Goal: Download file/media

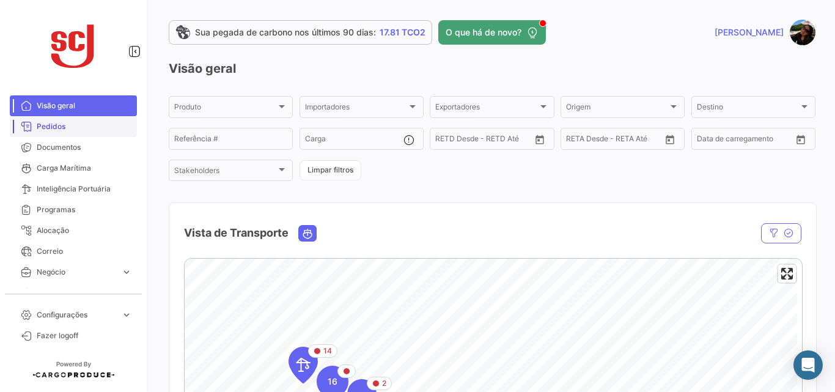
click at [80, 129] on span "Pedidos" at bounding box center [84, 126] width 95 height 11
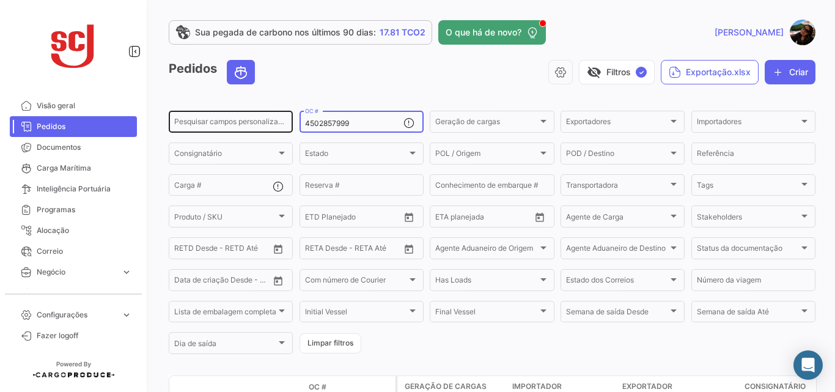
drag, startPoint x: 359, startPoint y: 124, endPoint x: 175, endPoint y: 109, distance: 184.7
click at [0, 0] on div "Pesquisar campos personalizados... 4502857999 OC # Geração de cargas Geração de…" at bounding box center [0, 0] width 0 height 0
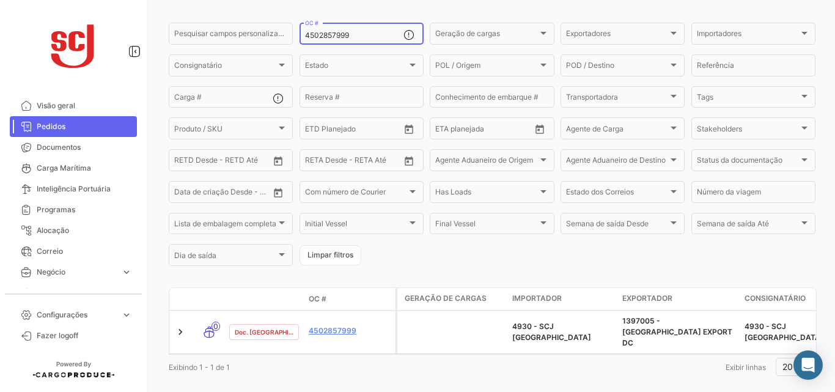
scroll to position [103, 0]
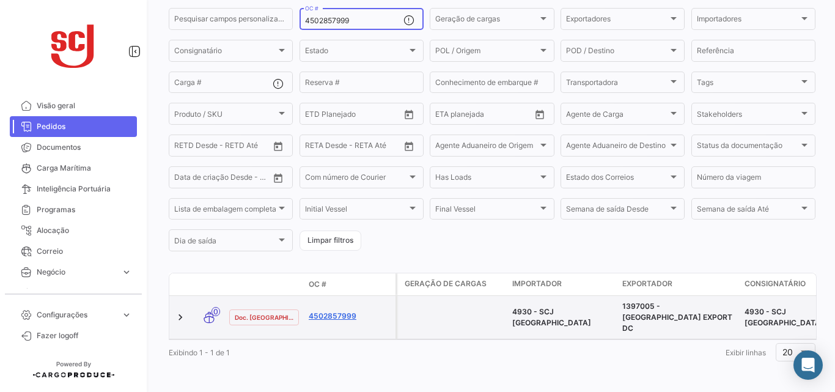
click at [348, 311] on link "4502857999" at bounding box center [350, 316] width 82 height 11
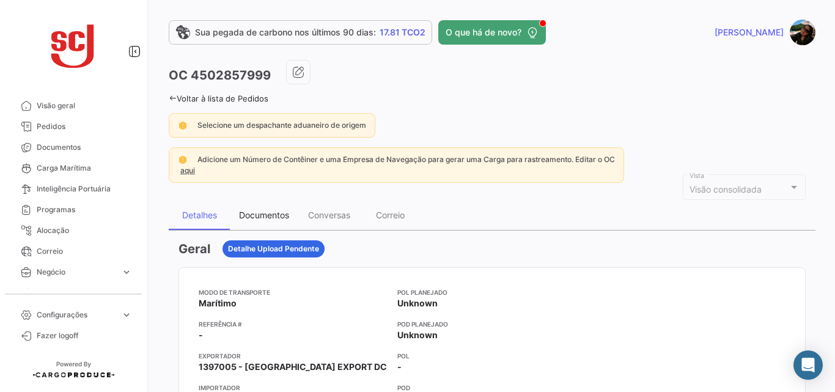
click at [284, 220] on div "Documentos" at bounding box center [264, 215] width 50 height 10
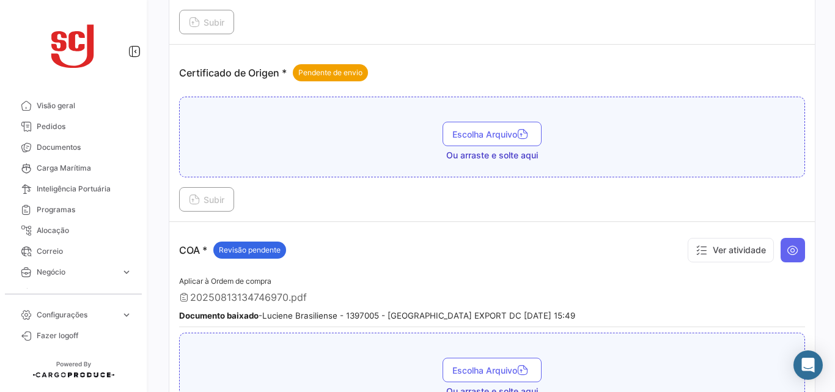
scroll to position [475, 0]
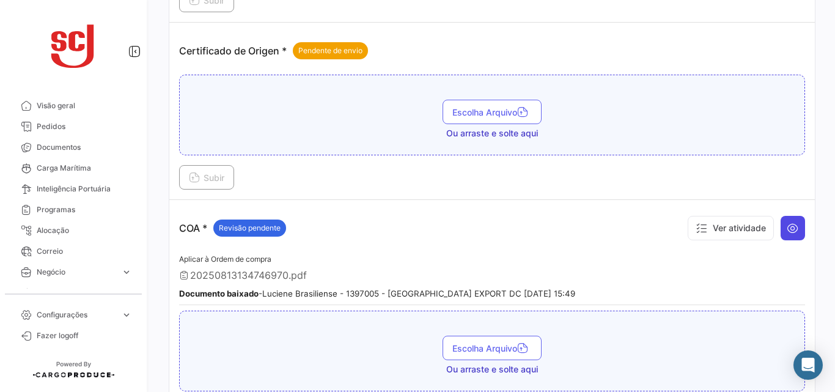
click at [787, 228] on icon at bounding box center [793, 228] width 12 height 12
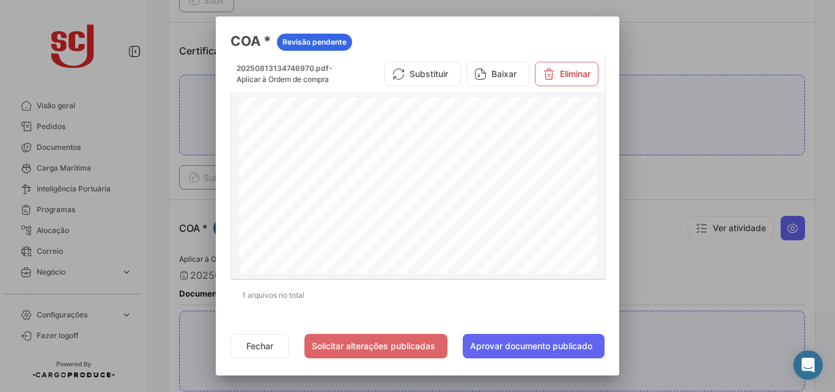
scroll to position [763, 0]
click at [493, 70] on button "Baixar" at bounding box center [498, 74] width 63 height 24
